Goal: Task Accomplishment & Management: Use online tool/utility

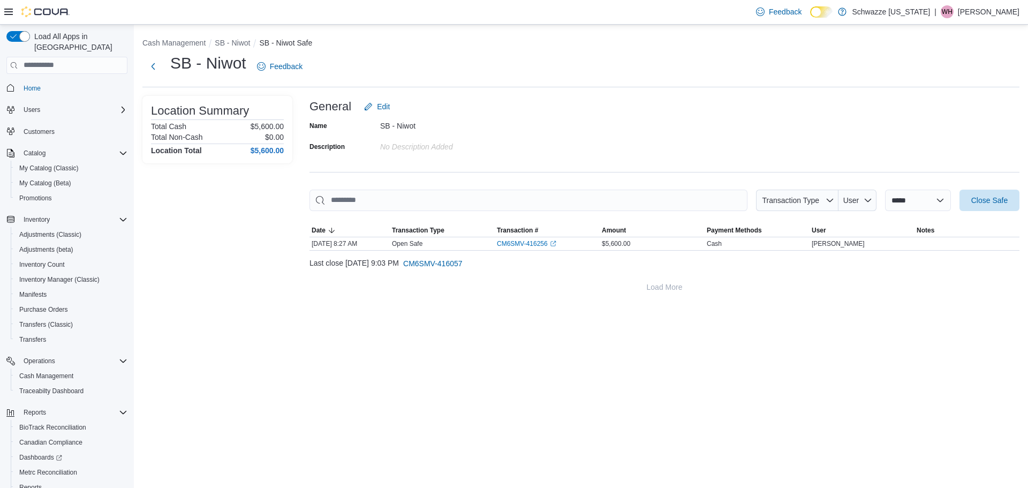
scroll to position [50, 0]
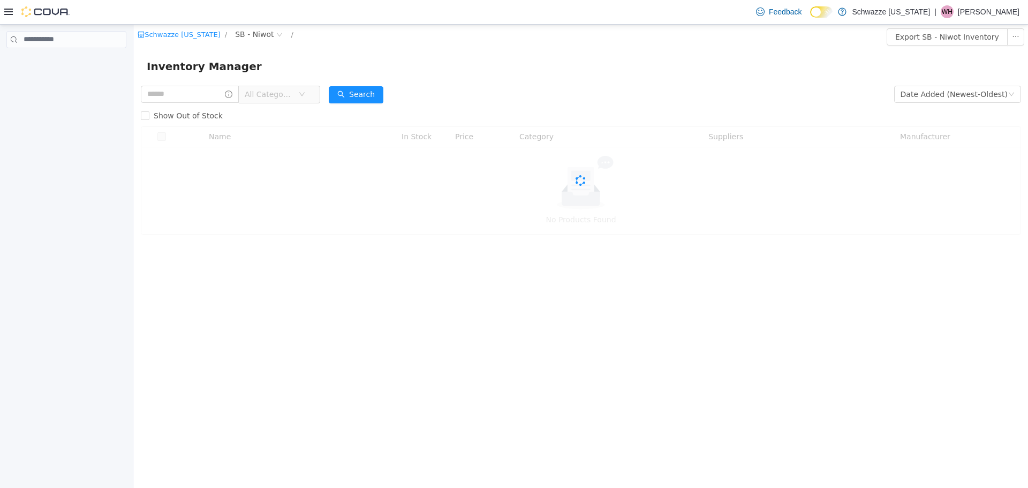
click at [992, 13] on p "[PERSON_NAME]" at bounding box center [988, 11] width 62 height 13
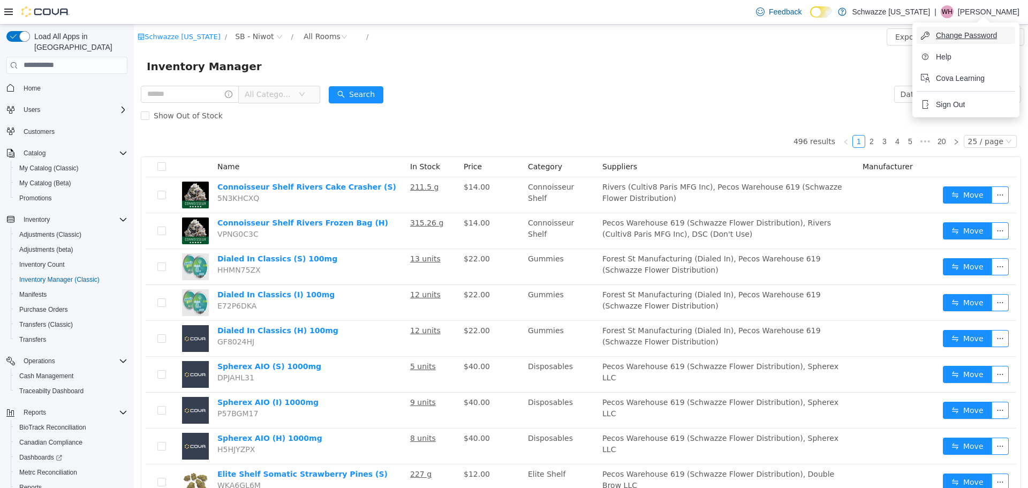
click at [972, 40] on span "Change Password" at bounding box center [966, 35] width 61 height 11
click at [953, 10] on div "WH" at bounding box center [946, 11] width 13 height 13
click at [949, 99] on span "Sign Out" at bounding box center [950, 104] width 29 height 11
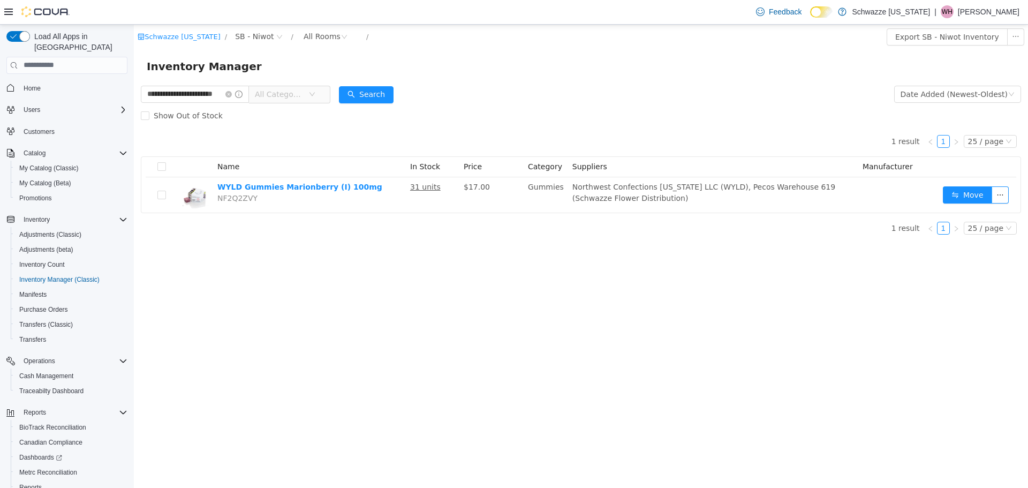
click at [1018, 3] on div "Feedback Dark Mode Schwazze Colorado | WH William Hester" at bounding box center [885, 11] width 268 height 21
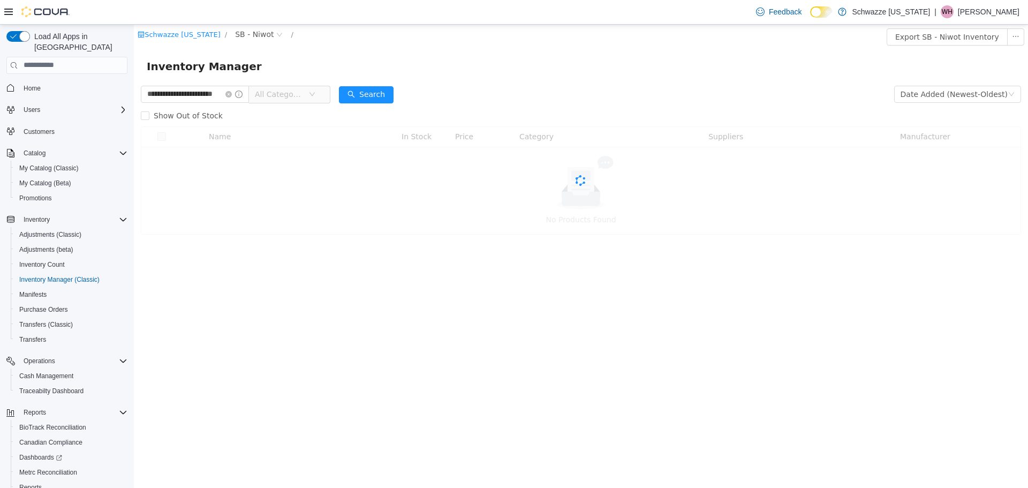
scroll to position [0, 14]
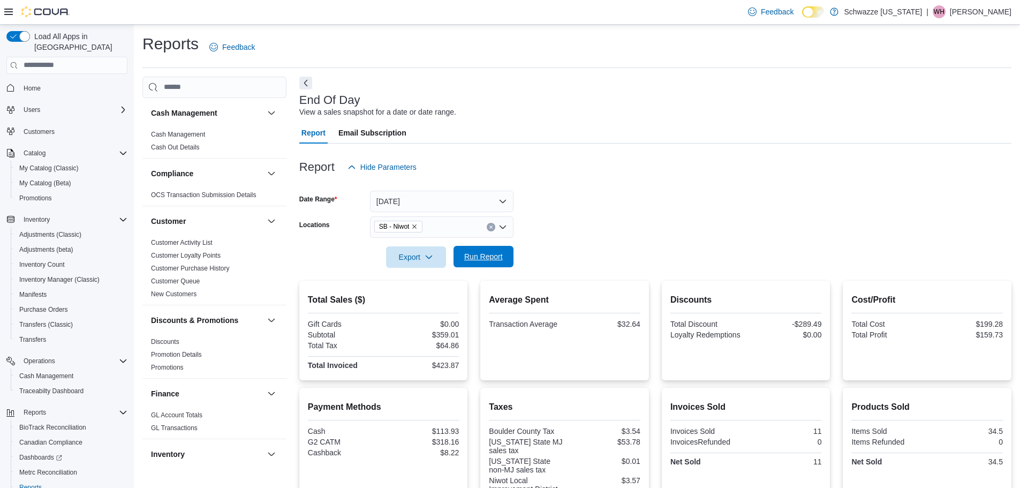
click at [492, 260] on span "Run Report" at bounding box center [483, 256] width 39 height 11
click at [483, 260] on span "Run Report" at bounding box center [483, 256] width 39 height 11
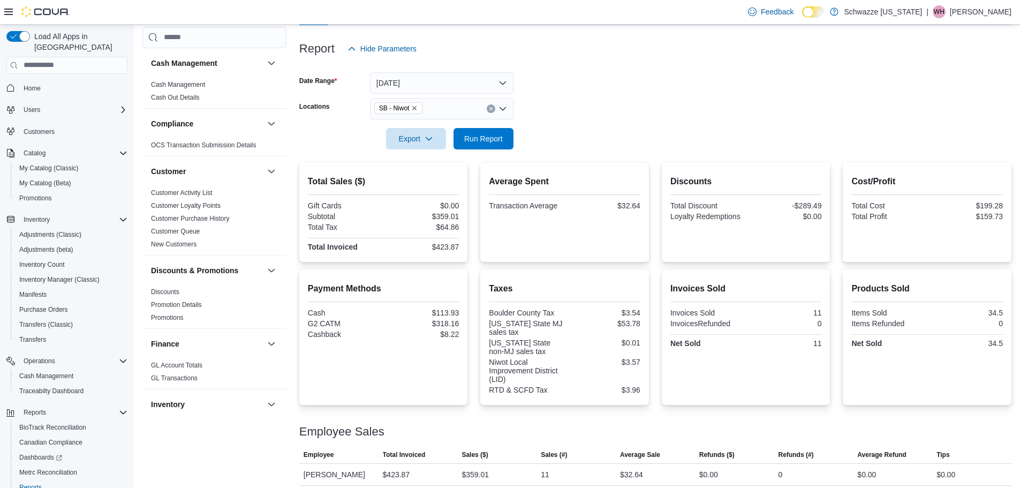
scroll to position [125, 0]
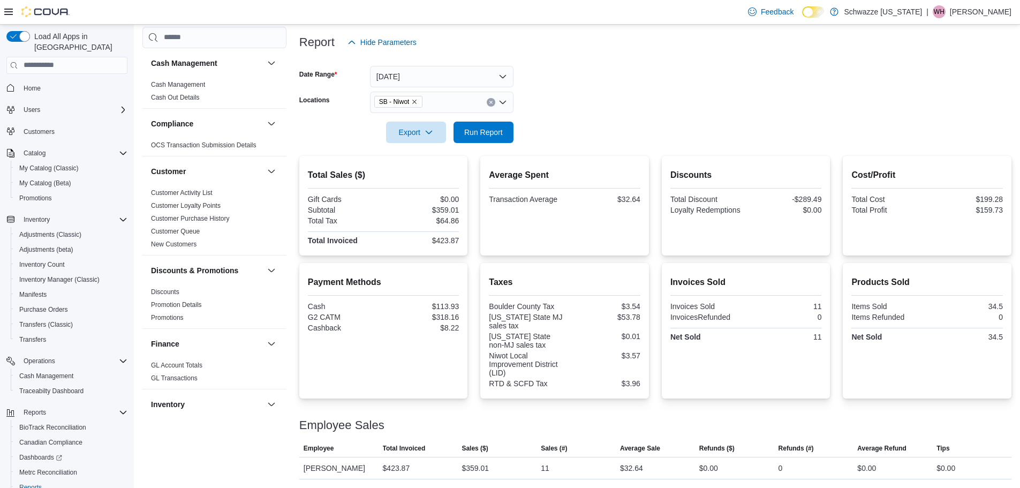
click at [661, 265] on div "Payment Methods Cash $113.93 G2 CATM $318.16 Cashback $8.22 Taxes Boulder Count…" at bounding box center [655, 330] width 712 height 135
